Goal: Ask a question

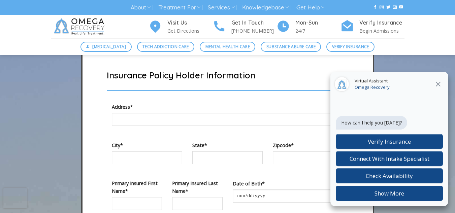
scroll to position [2089, 0]
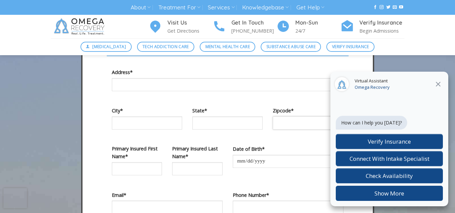
click at [318, 130] on input "Contact form" at bounding box center [308, 123] width 70 height 13
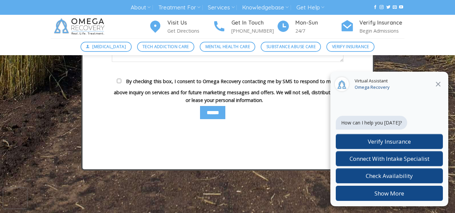
scroll to position [2426, 0]
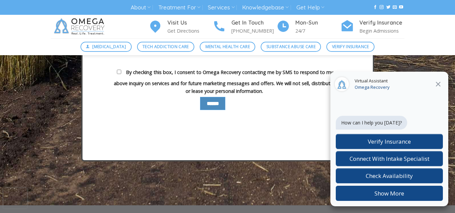
type input "*****"
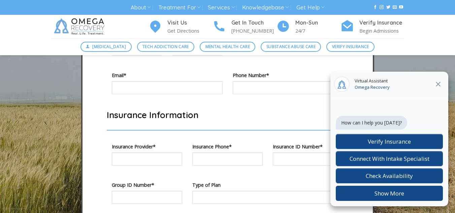
scroll to position [2179, 0]
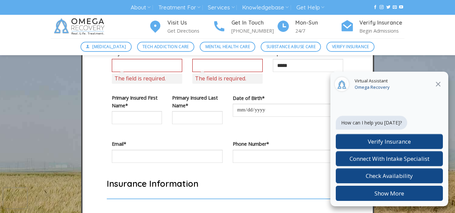
click at [439, 83] on icon at bounding box center [438, 84] width 8 height 8
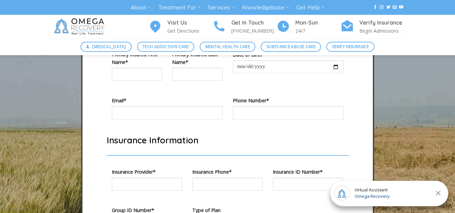
scroll to position [2246, 0]
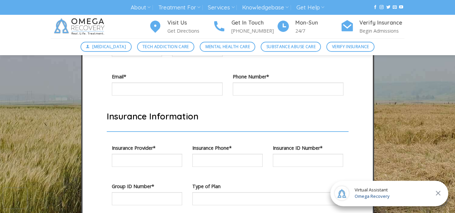
click at [401, 199] on div "Virtual Assistant Omega Recovery" at bounding box center [390, 194] width 118 height 26
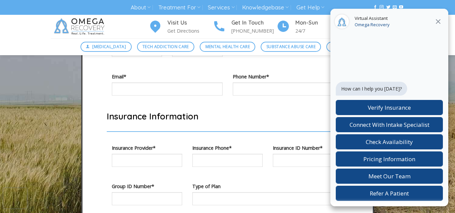
click at [438, 20] on icon at bounding box center [438, 22] width 8 height 8
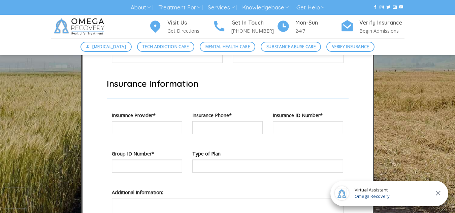
scroll to position [2314, 0]
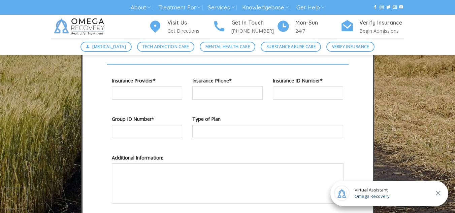
click at [370, 193] on span "Virtual Assistant" at bounding box center [372, 190] width 35 height 7
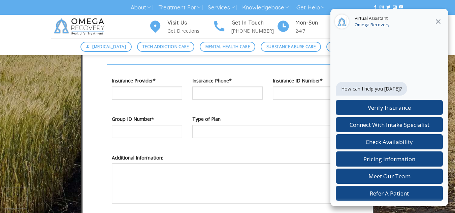
click at [369, 79] on form "How can I help you [DATE]? Verify Insurance Connect With Intake Specialist Chec…" at bounding box center [389, 140] width 107 height 122
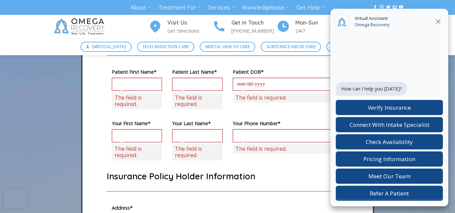
scroll to position [1977, 0]
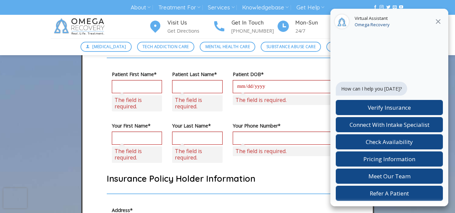
click at [437, 20] on icon at bounding box center [438, 22] width 8 height 8
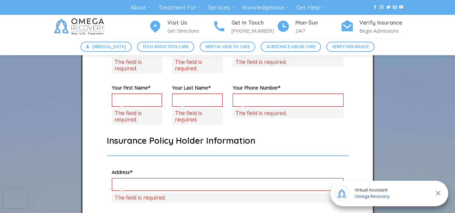
scroll to position [2044, 0]
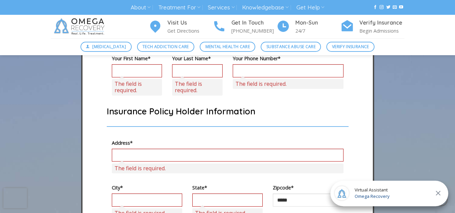
click at [383, 198] on span "Omega Recovery" at bounding box center [372, 196] width 35 height 7
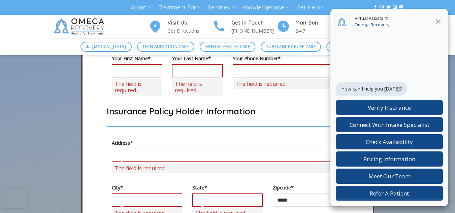
click at [440, 19] on icon at bounding box center [438, 22] width 8 height 8
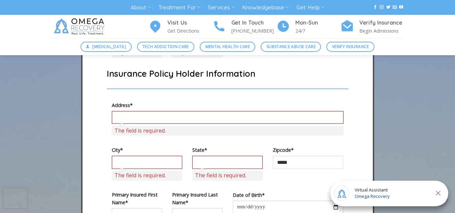
scroll to position [2111, 0]
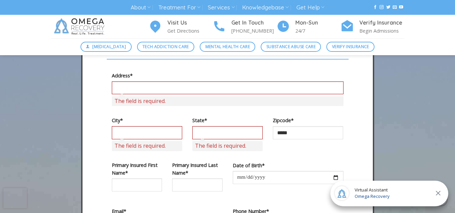
click at [392, 191] on div "Virtual Assistant Omega Recovery" at bounding box center [390, 194] width 118 height 26
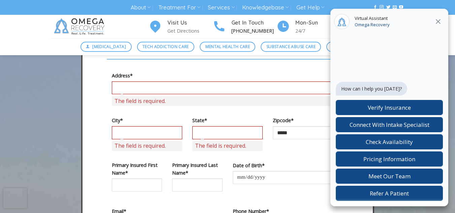
click at [257, 20] on h4 "Get In Touch" at bounding box center [253, 23] width 45 height 9
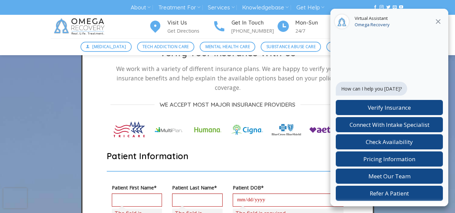
scroll to position [1774, 0]
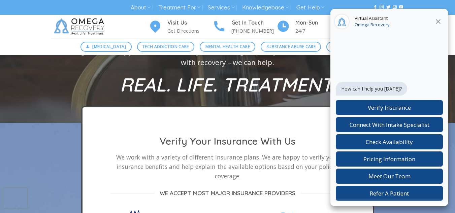
click at [435, 20] on icon at bounding box center [438, 22] width 8 height 8
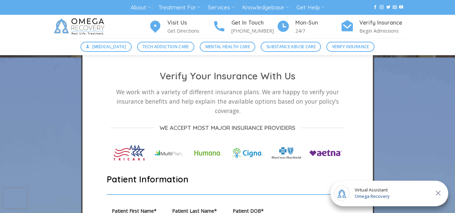
scroll to position [1842, 0]
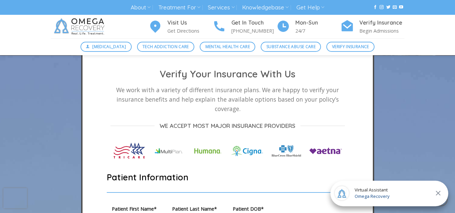
drag, startPoint x: 415, startPoint y: 192, endPoint x: 418, endPoint y: 193, distance: 3.9
click at [415, 192] on div "Virtual Assistant Omega Recovery" at bounding box center [390, 194] width 118 height 26
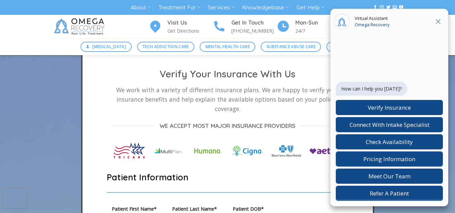
click at [439, 24] on icon at bounding box center [438, 22] width 8 height 8
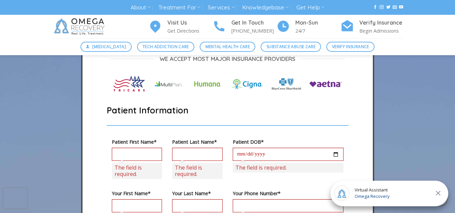
scroll to position [1909, 0]
click at [407, 194] on div "Virtual Assistant Omega Recovery" at bounding box center [390, 194] width 118 height 26
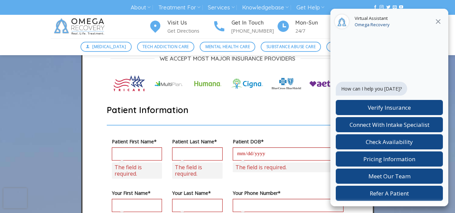
click at [243, 63] on span "WE ACCEPT MOST MAJOR INSURANCE PROVIDERS" at bounding box center [228, 58] width 136 height 9
